Goal: Information Seeking & Learning: Learn about a topic

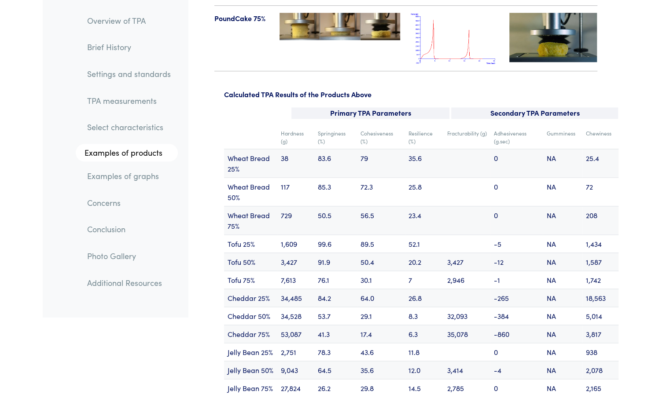
scroll to position [10545, 0]
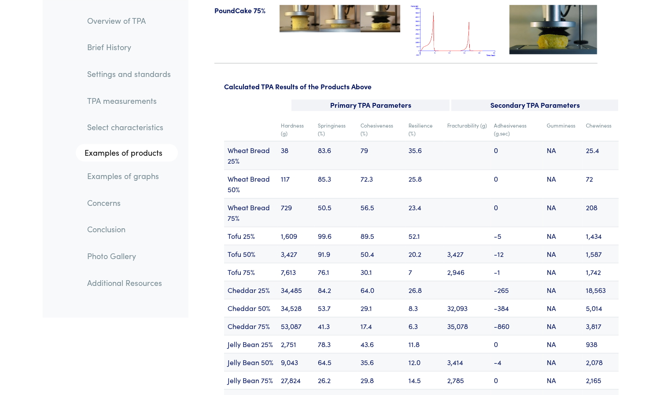
click at [453, 245] on td "3,427" at bounding box center [467, 254] width 47 height 18
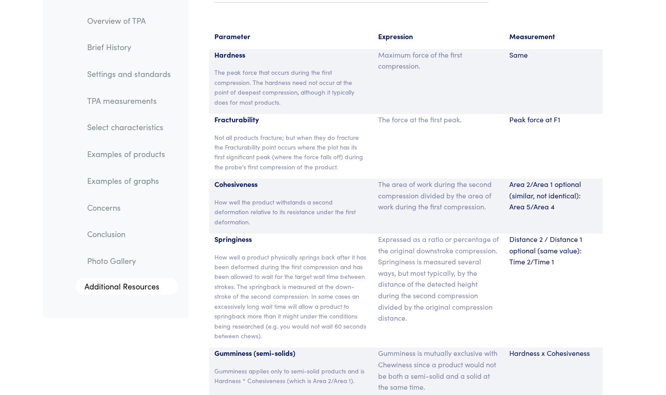
scroll to position [5805, 0]
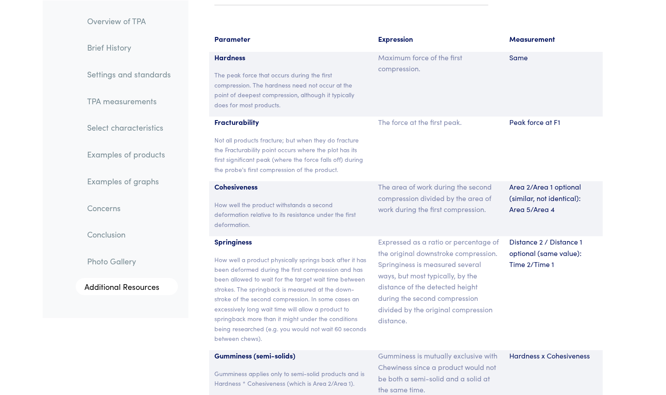
click at [445, 181] on p "The area of work during the second compression divided by the area of work duri…" at bounding box center [438, 198] width 121 height 34
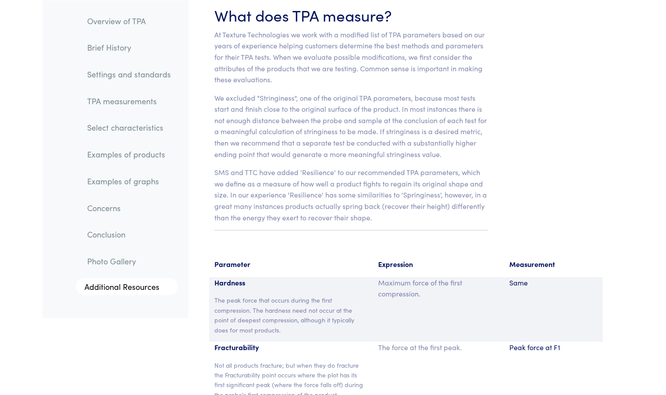
scroll to position [5576, 0]
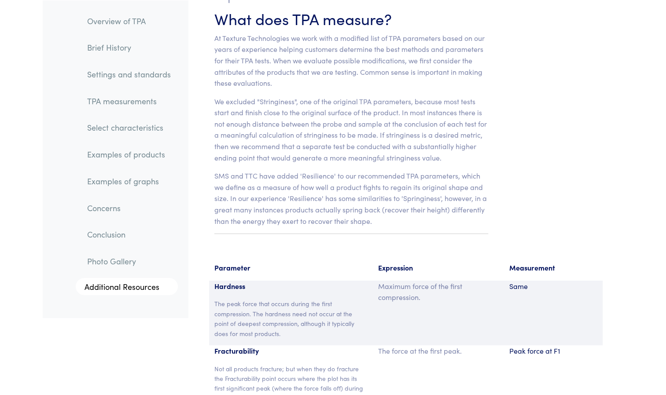
click at [445, 205] on section "Chapter IV What does TPA measure? At Texture Technologies we work with a modifi…" at bounding box center [351, 108] width 317 height 287
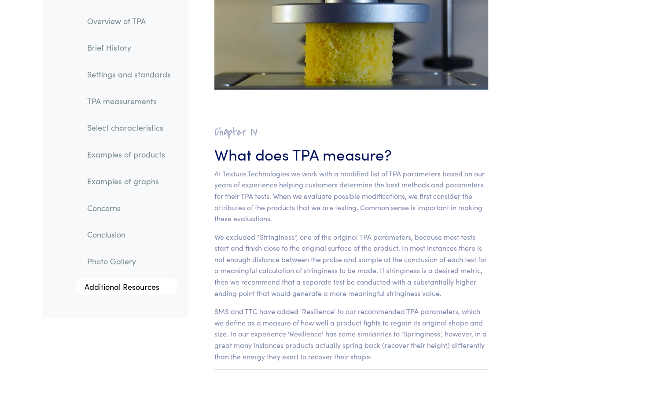
scroll to position [5449, 0]
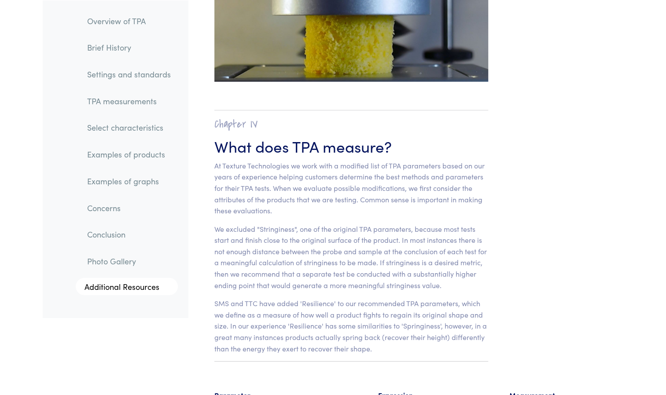
click at [121, 47] on link "Brief History" at bounding box center [129, 47] width 98 height 20
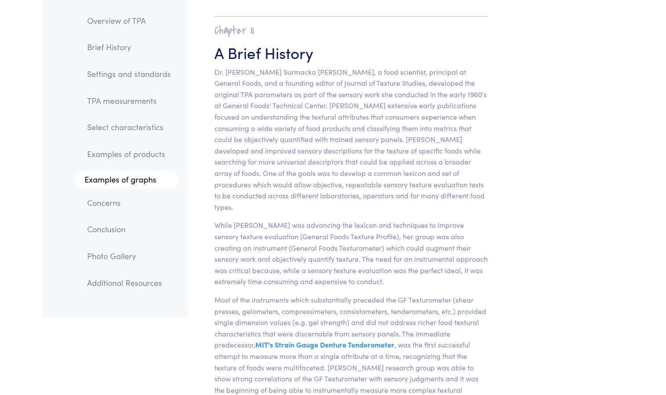
scroll to position [541, 0]
click at [115, 289] on link "Additional Resources" at bounding box center [129, 283] width 98 height 20
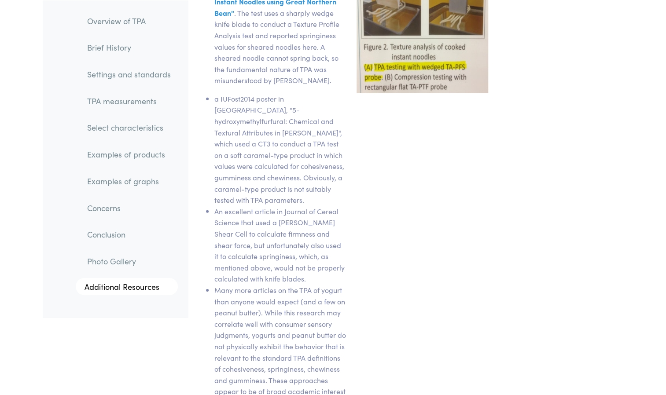
scroll to position [15388, 0]
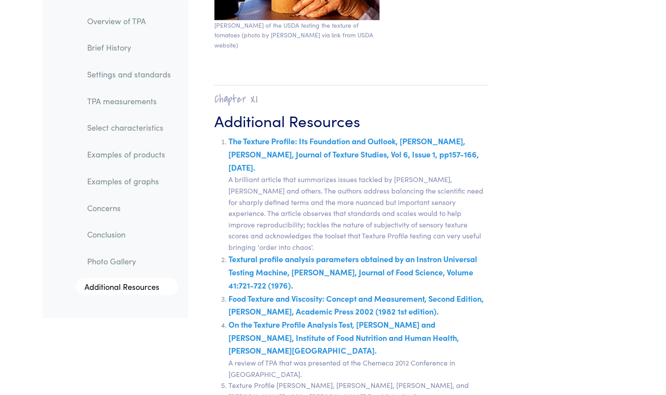
click at [133, 231] on link "Conclusion" at bounding box center [129, 235] width 98 height 20
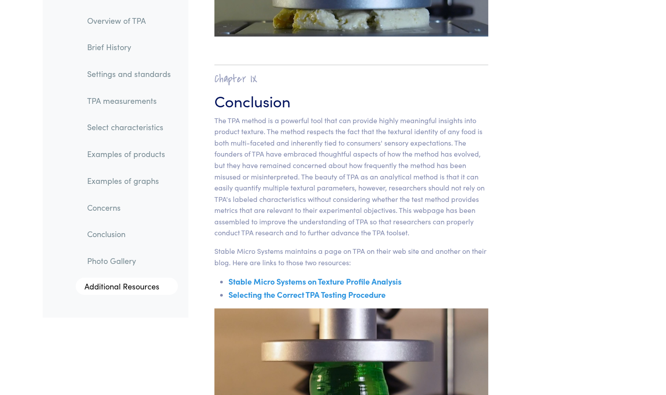
click at [128, 210] on link "Concerns" at bounding box center [129, 208] width 98 height 20
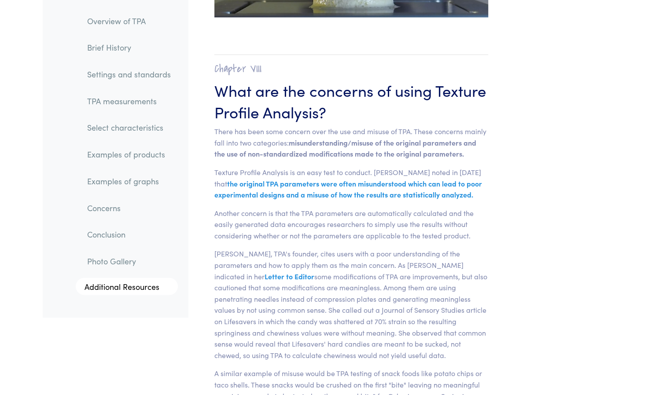
click at [126, 184] on link "Examples of graphs" at bounding box center [129, 181] width 98 height 20
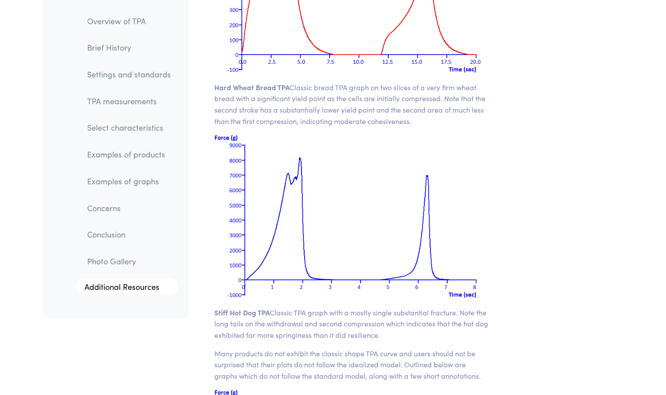
scroll to position [11146, 0]
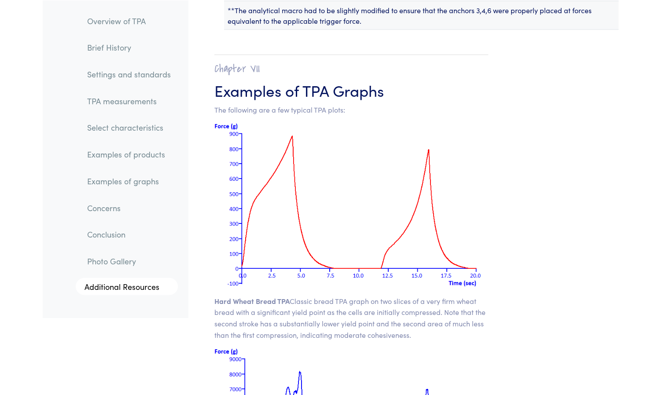
click at [132, 156] on link "Examples of products" at bounding box center [129, 154] width 98 height 20
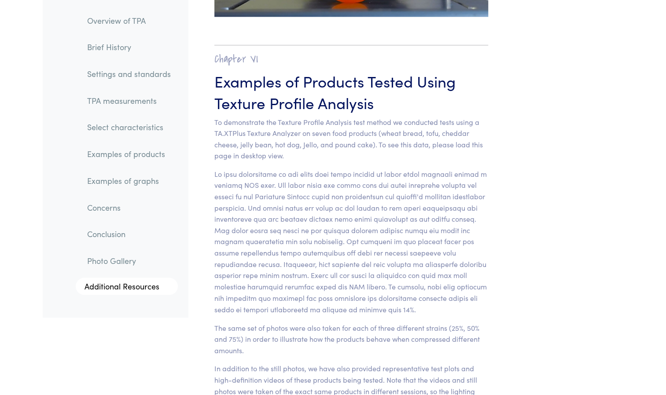
scroll to position [8686, 0]
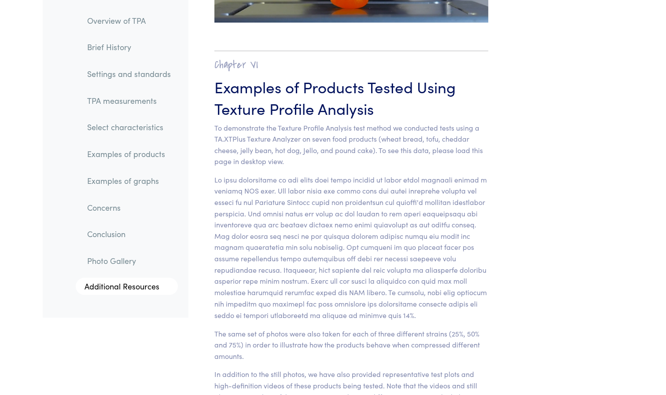
click at [137, 129] on link "Select characteristics" at bounding box center [129, 128] width 98 height 20
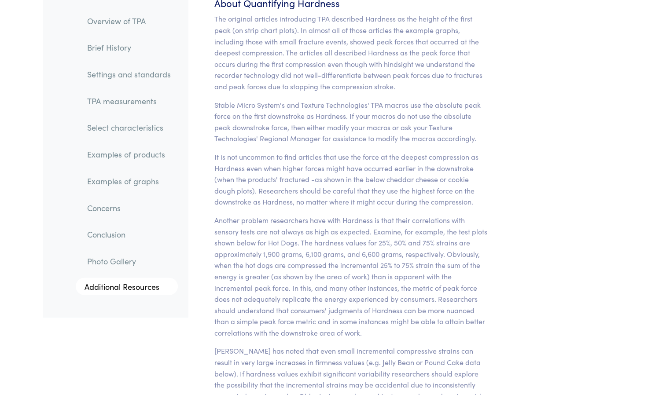
scroll to position [6852, 0]
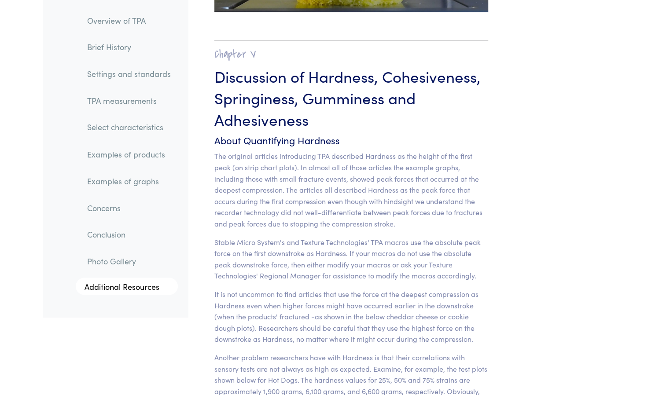
click at [142, 101] on link "TPA measurements" at bounding box center [129, 101] width 98 height 20
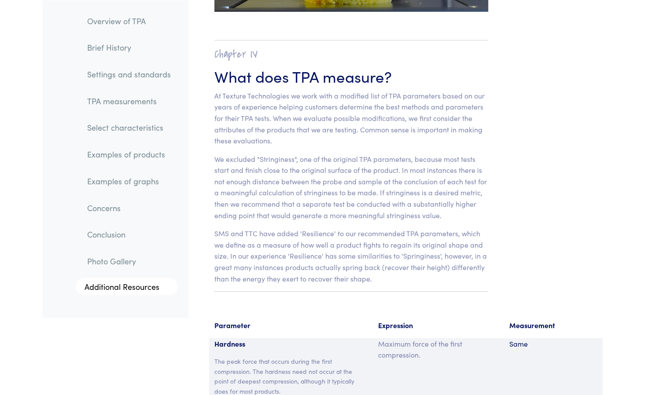
scroll to position [5549, 0]
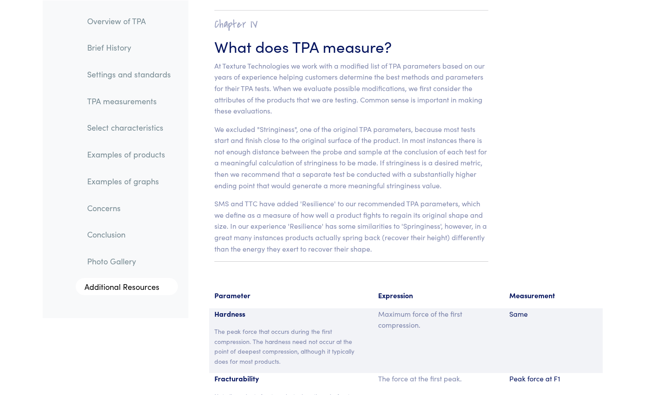
click at [285, 171] on section "Chapter IV What does TPA measure? At Texture Technologies we work with a modifi…" at bounding box center [351, 136] width 317 height 287
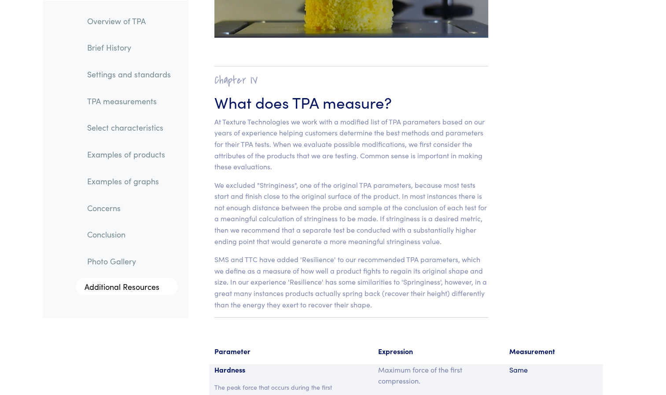
scroll to position [5492, 0]
click at [146, 97] on link "TPA measurements" at bounding box center [129, 101] width 98 height 20
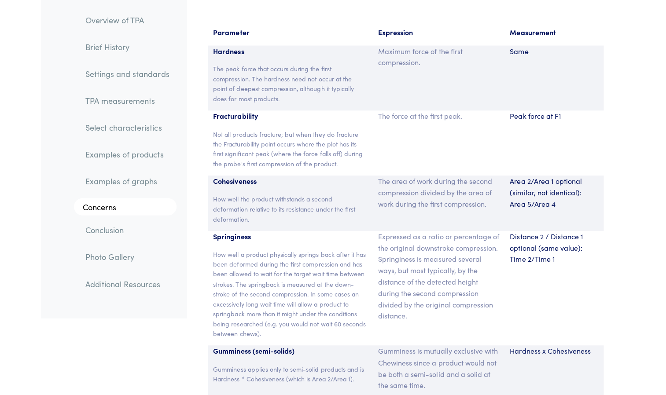
scroll to position [5812, 0]
drag, startPoint x: 397, startPoint y: 118, endPoint x: 627, endPoint y: 105, distance: 230.6
click at [517, 122] on div "Peak force at F1" at bounding box center [553, 143] width 99 height 65
click at [382, 129] on div "The force at the first peak." at bounding box center [438, 143] width 131 height 65
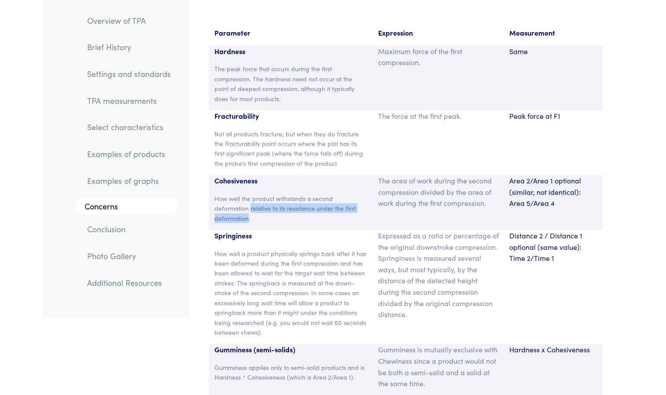
drag, startPoint x: 250, startPoint y: 186, endPoint x: 248, endPoint y: 194, distance: 7.7
click at [248, 194] on p "How well the product withstands a second deformation relative to its resistance…" at bounding box center [291, 208] width 154 height 29
copy p "relative to its resistance under the first deformation"
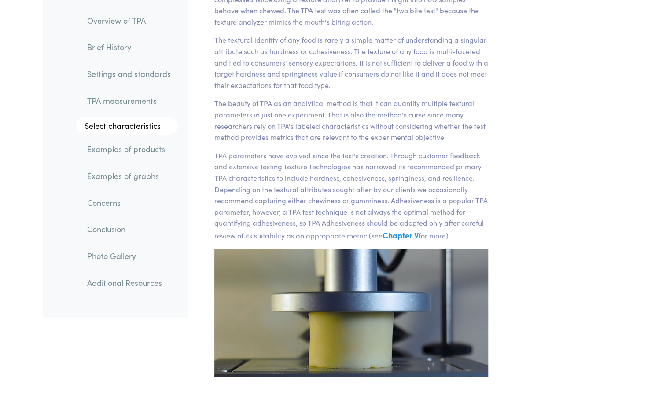
scroll to position [0, 0]
